Goal: Information Seeking & Learning: Understand process/instructions

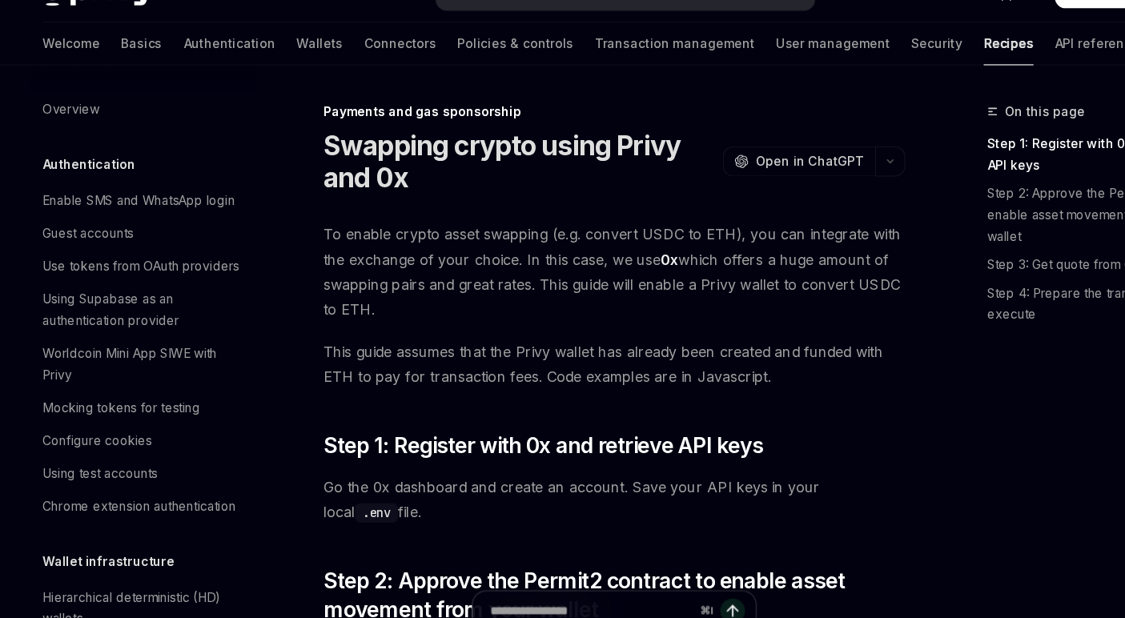
scroll to position [1355, 0]
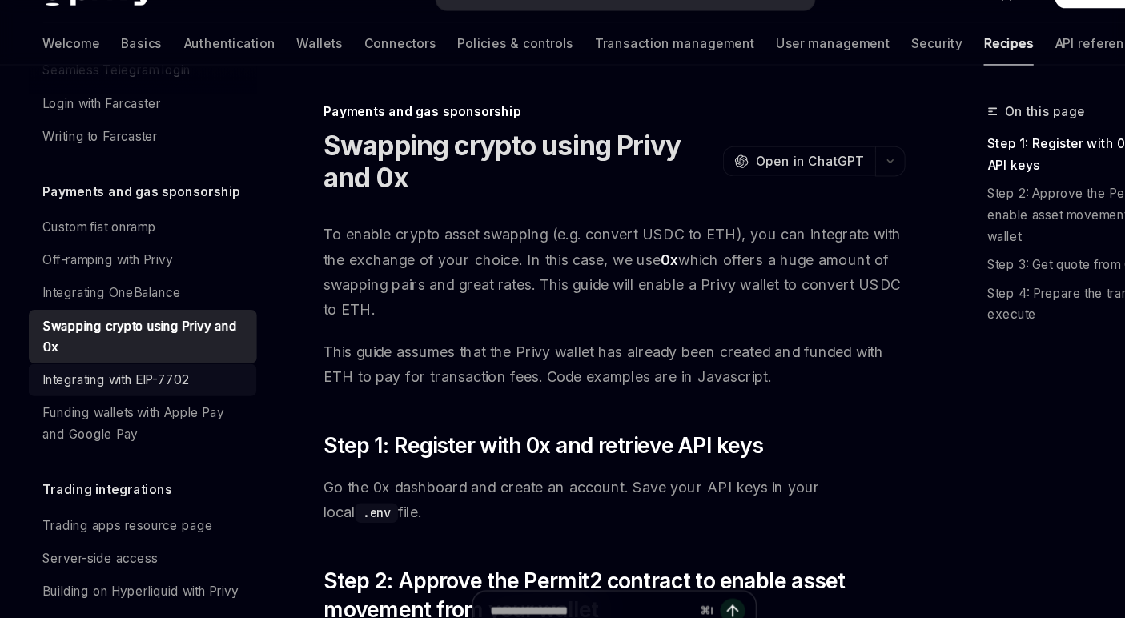
click at [164, 363] on div "Integrating with EIP-7702" at bounding box center [103, 372] width 131 height 19
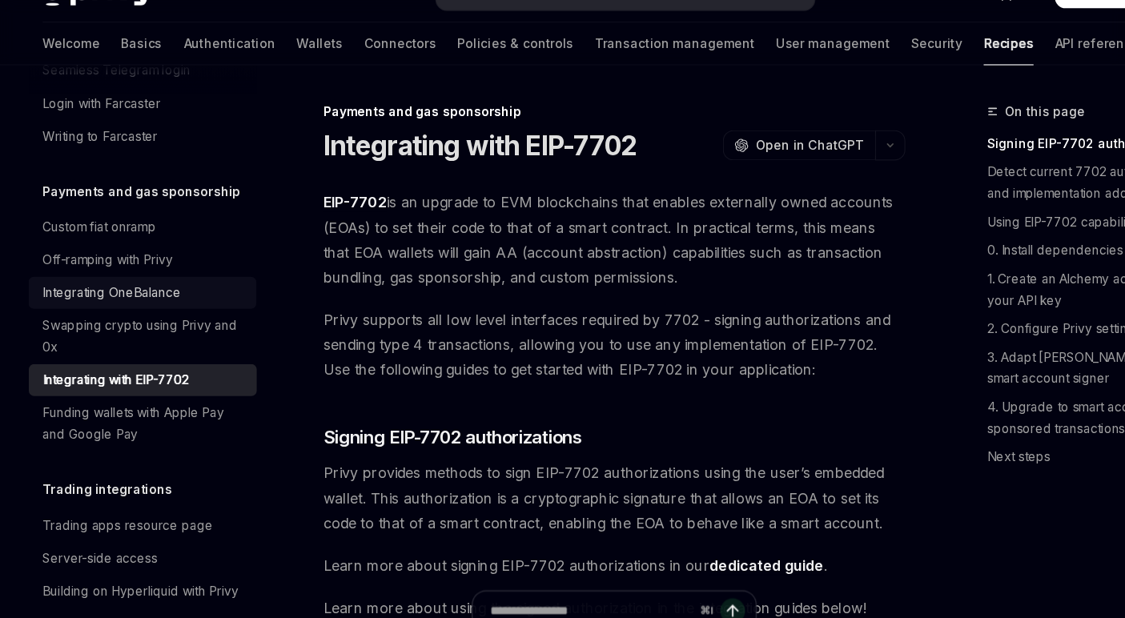
click at [144, 285] on div "Integrating OneBalance" at bounding box center [100, 294] width 124 height 19
type textarea "*"
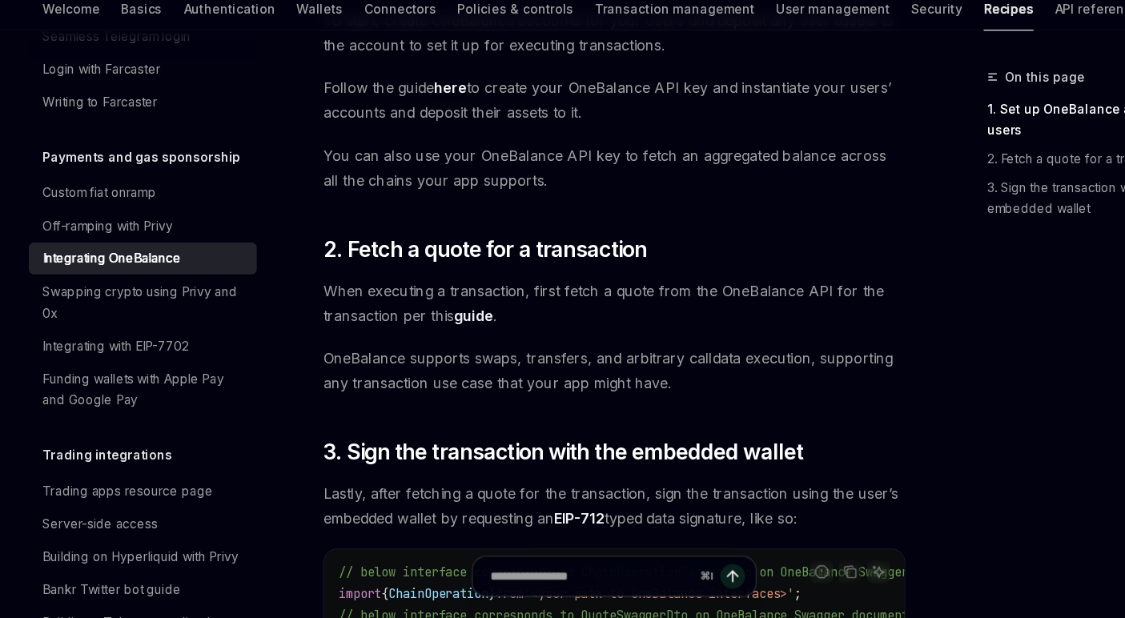
scroll to position [425, 0]
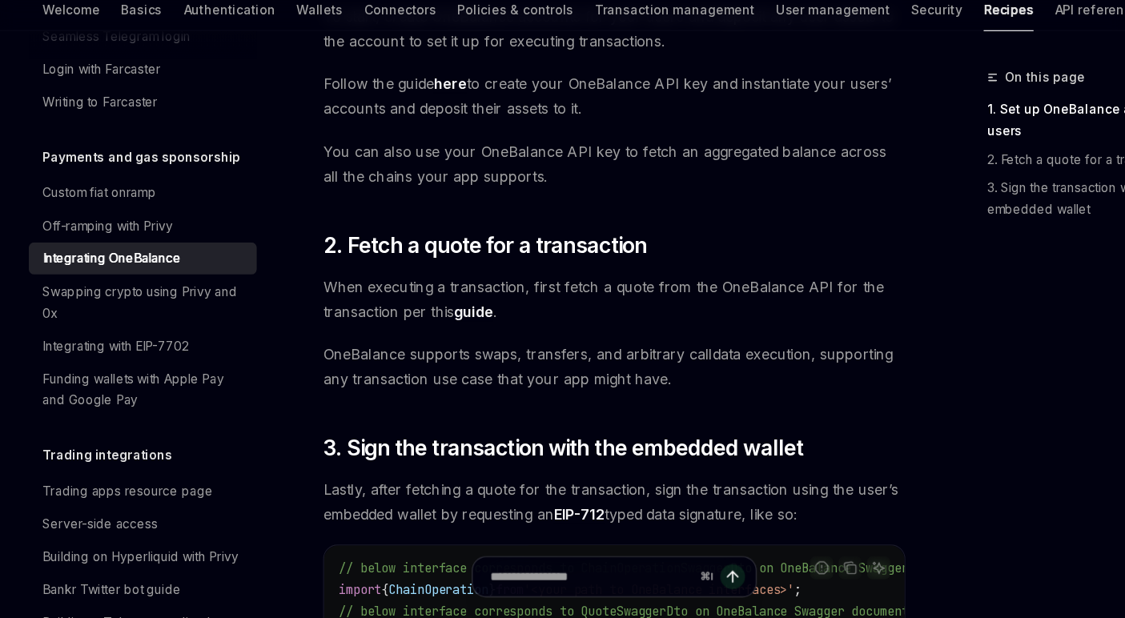
click at [432, 347] on link "guide" at bounding box center [425, 342] width 35 height 17
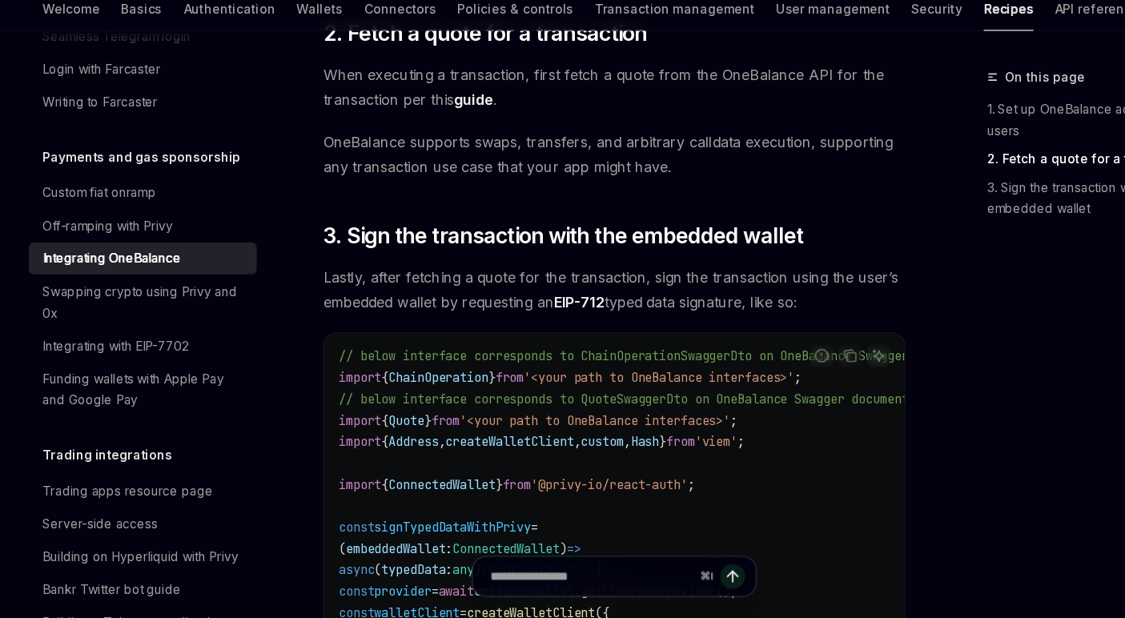
scroll to position [616, 0]
click at [435, 152] on link "guide" at bounding box center [425, 150] width 35 height 17
